Goal: Task Accomplishment & Management: Complete application form

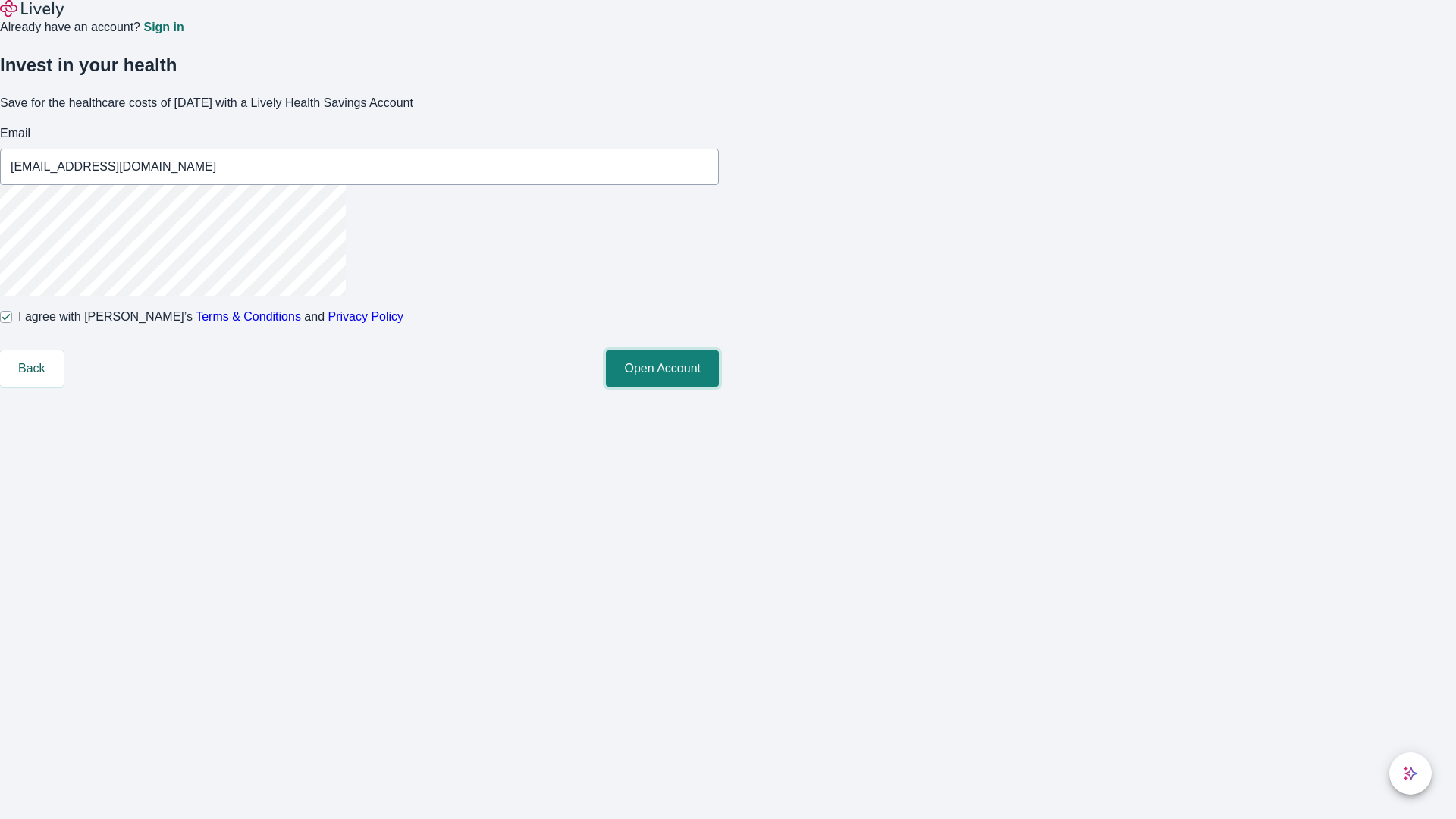
click at [719, 387] on button "Open Account" at bounding box center [662, 368] width 113 height 36
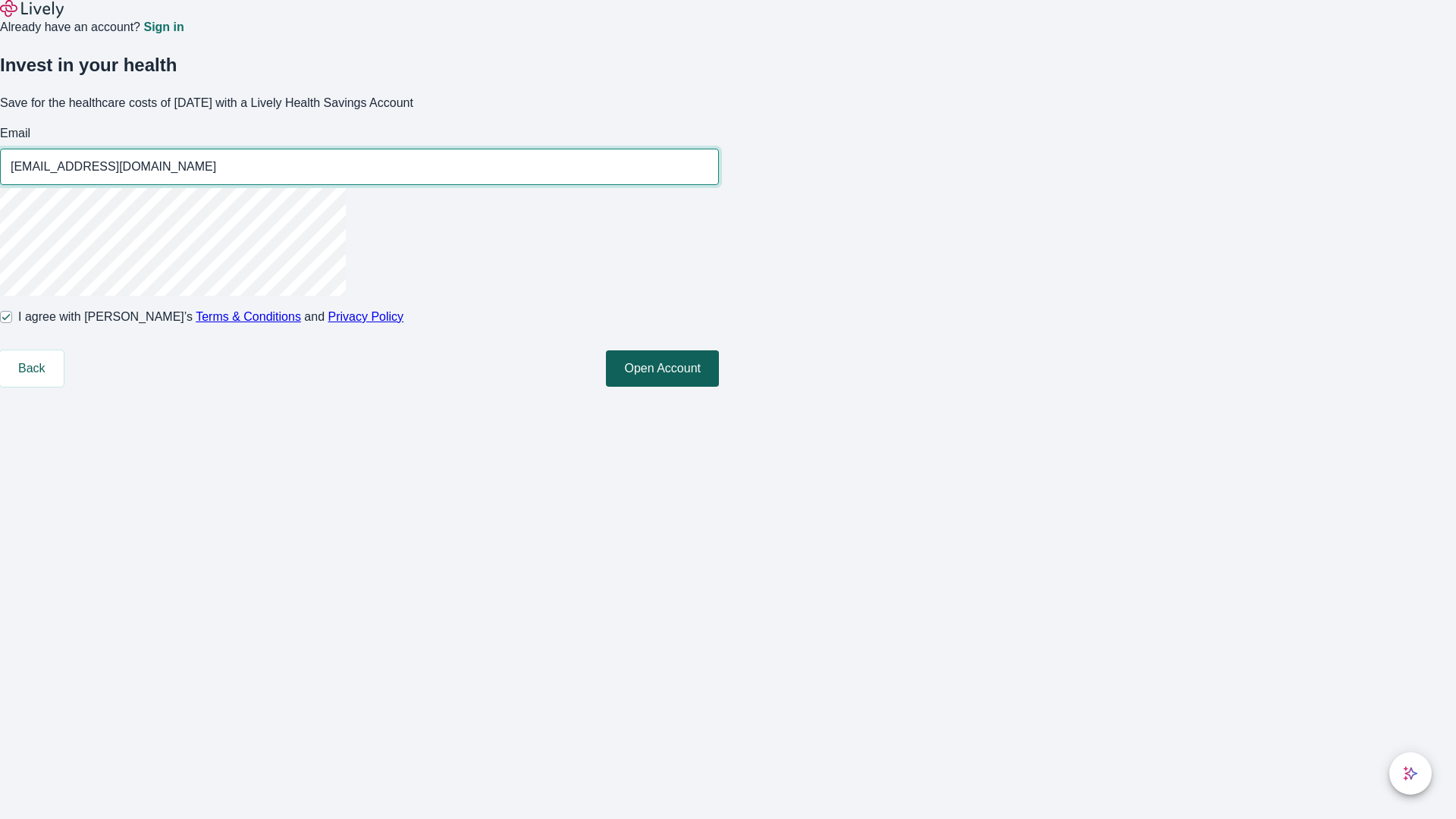
type input "[EMAIL_ADDRESS][DOMAIN_NAME]"
click at [12, 323] on input "I agree with Lively’s Terms & Conditions and Privacy Policy" at bounding box center [6, 316] width 12 height 12
checkbox input "false"
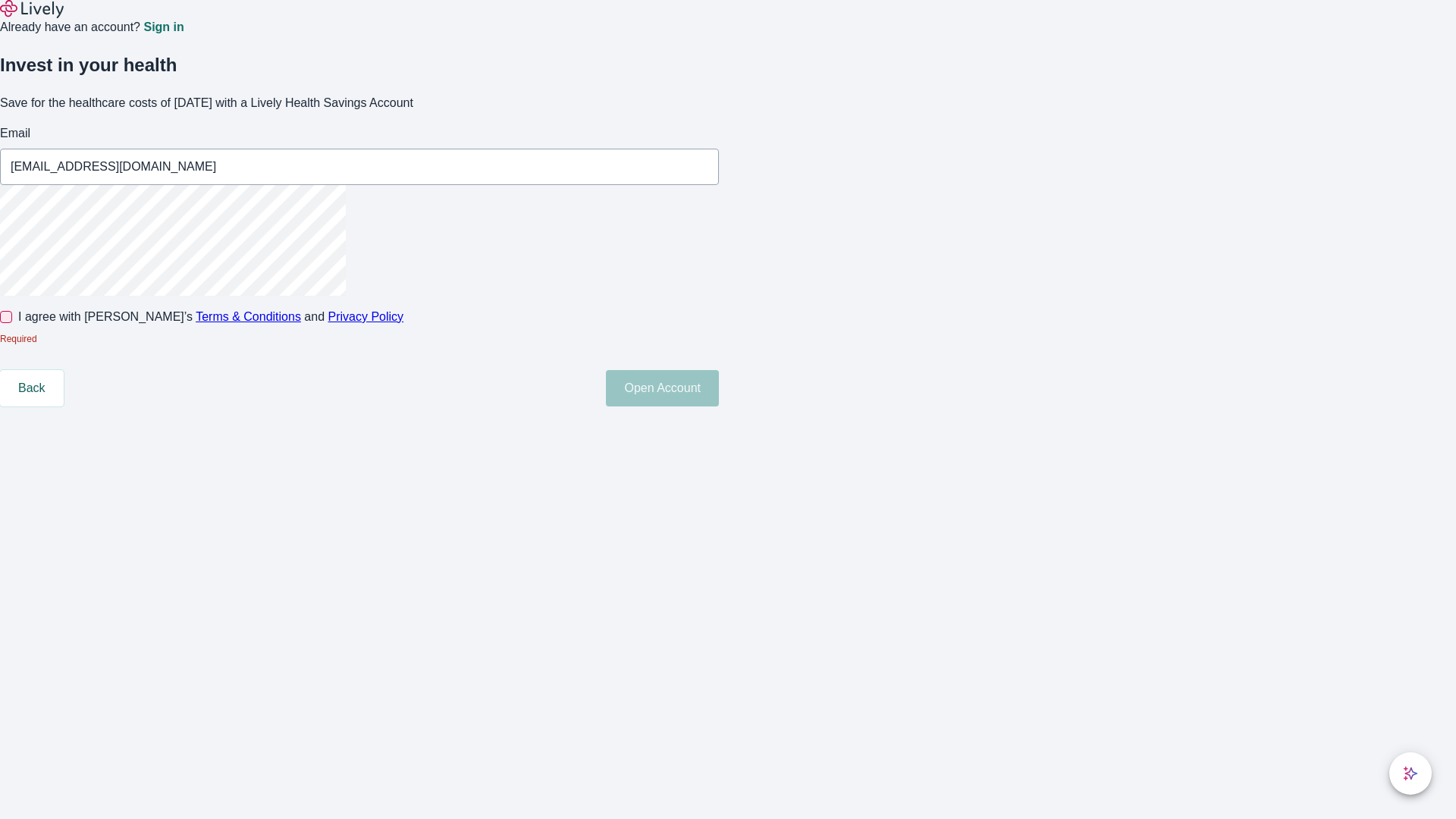
type input "[EMAIL_ADDRESS][DOMAIN_NAME]"
click at [12, 323] on input "I agree with Lively’s Terms & Conditions and Privacy Policy" at bounding box center [6, 316] width 12 height 12
checkbox input "true"
click at [719, 387] on button "Open Account" at bounding box center [662, 368] width 113 height 36
